Goal: Browse casually

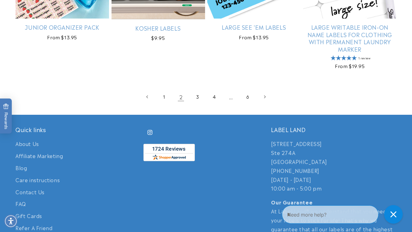
scroll to position [1367, 0]
